Goal: Register for event/course

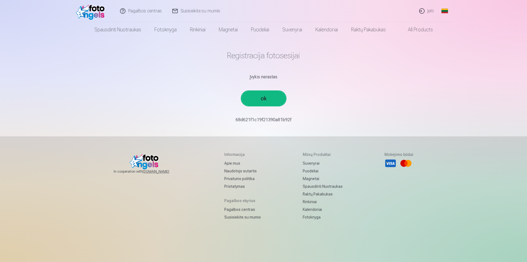
click at [264, 96] on link "ok" at bounding box center [264, 98] width 44 height 14
